Goal: Task Accomplishment & Management: Complete application form

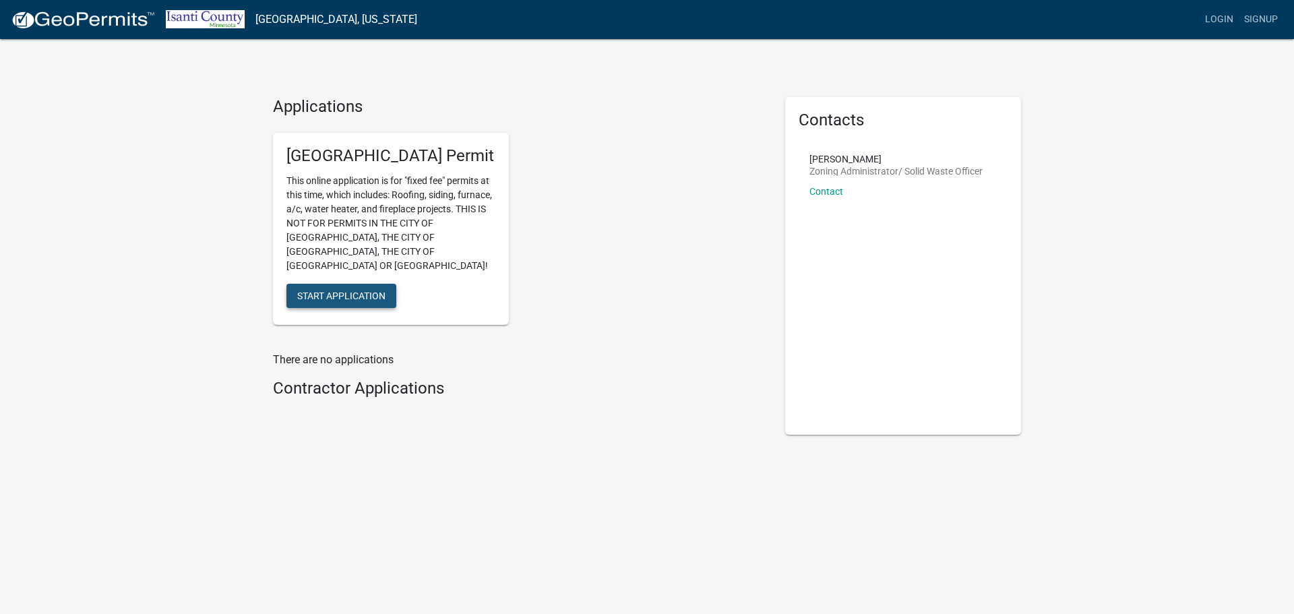
click at [371, 290] on span "Start Application" at bounding box center [341, 295] width 88 height 11
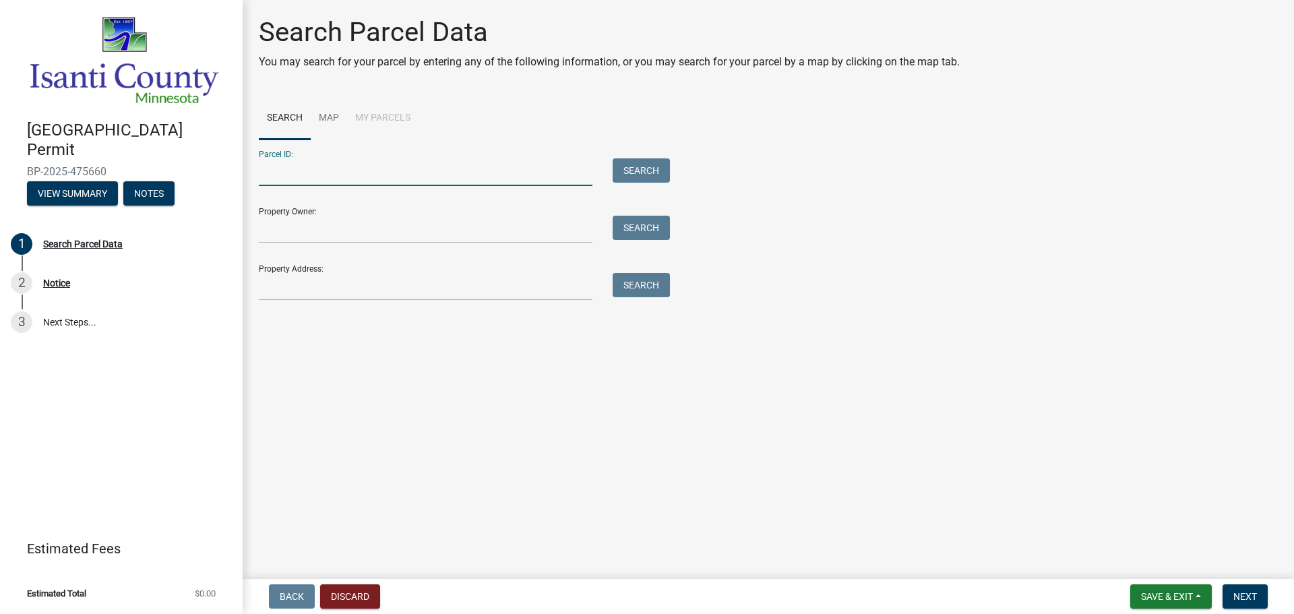
click at [307, 177] on input "Parcel ID:" at bounding box center [426, 172] width 334 height 28
click at [641, 168] on button "Search" at bounding box center [640, 170] width 57 height 24
click at [375, 172] on input "30.021.0404" at bounding box center [426, 172] width 334 height 28
type input "3"
click at [263, 288] on input "Property Address:" at bounding box center [426, 287] width 334 height 28
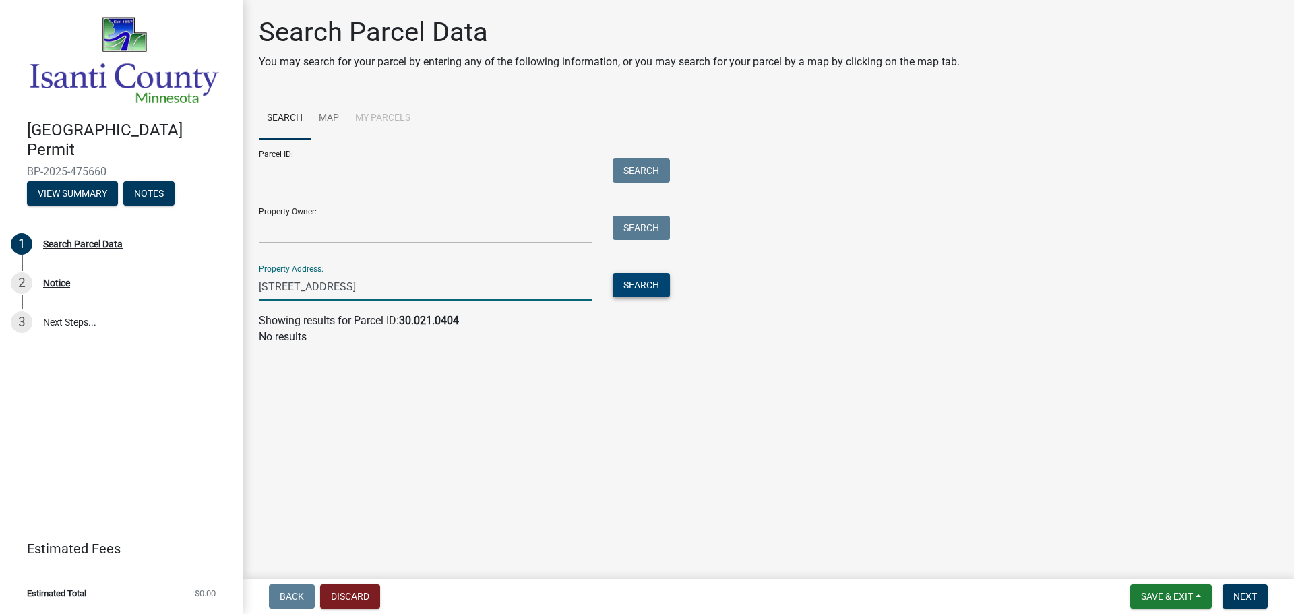
type input "[STREET_ADDRESS]"
click at [636, 278] on button "Search" at bounding box center [640, 285] width 57 height 24
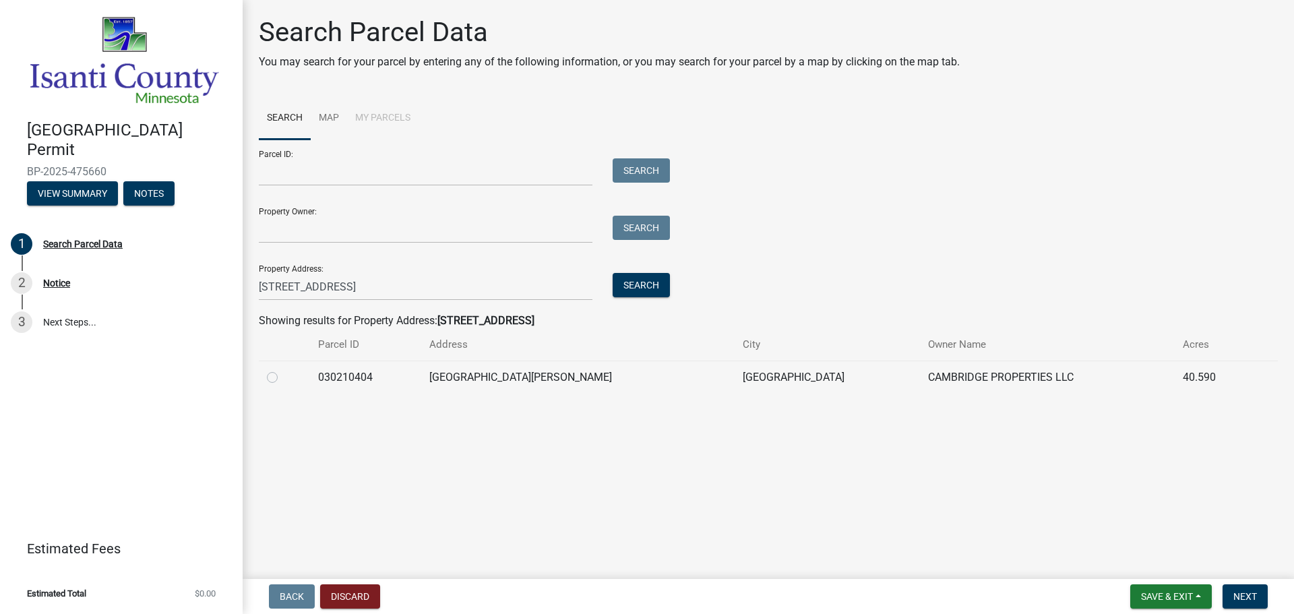
click at [283, 369] on label at bounding box center [283, 369] width 0 height 0
click at [283, 377] on input "radio" at bounding box center [287, 373] width 9 height 9
radio input "true"
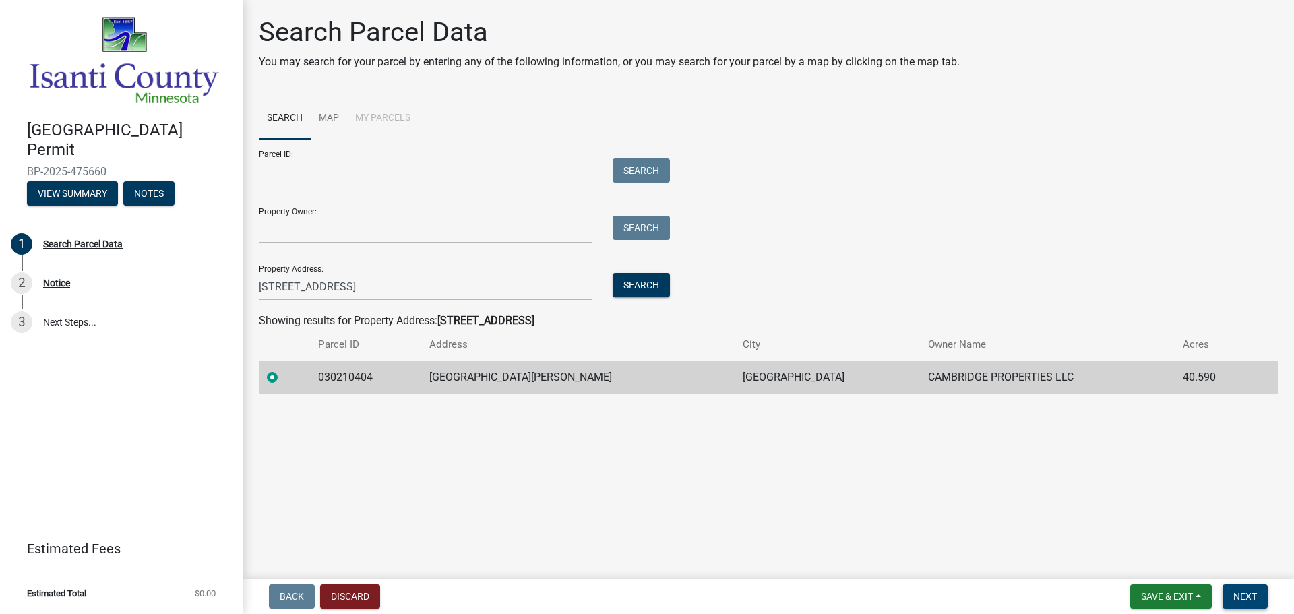
click at [1246, 596] on span "Next" at bounding box center [1245, 596] width 24 height 11
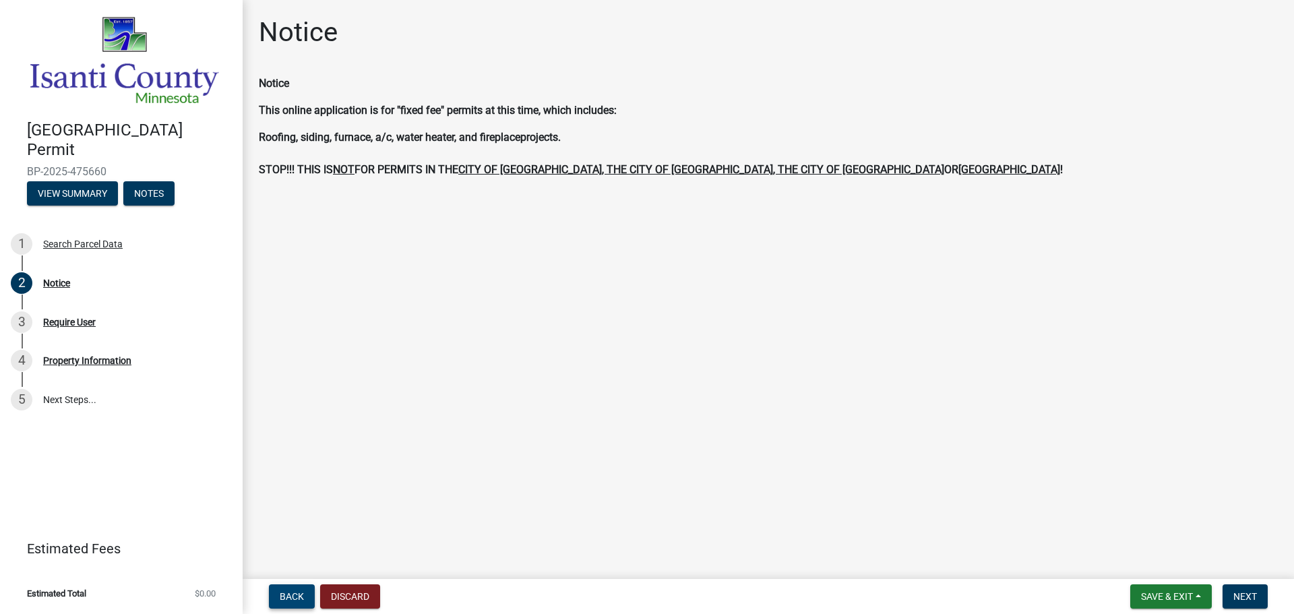
click at [289, 592] on span "Back" at bounding box center [292, 596] width 24 height 11
